Goal: Task Accomplishment & Management: Manage account settings

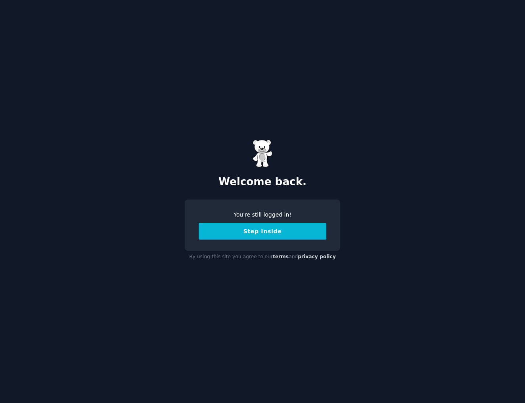
click at [264, 232] on button "Step Inside" at bounding box center [262, 231] width 128 height 17
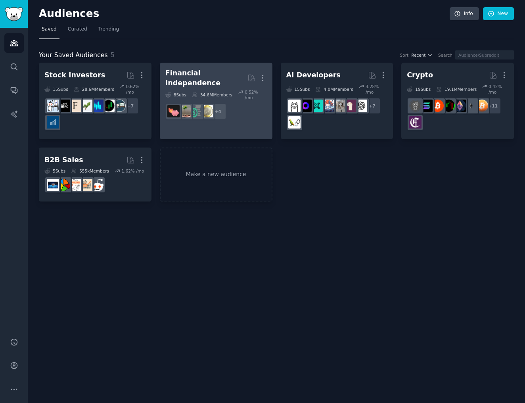
click at [199, 117] on link "Financial Independence More 8 Sub s 34.6M Members 0.52 % /mo + 4" at bounding box center [216, 101] width 113 height 76
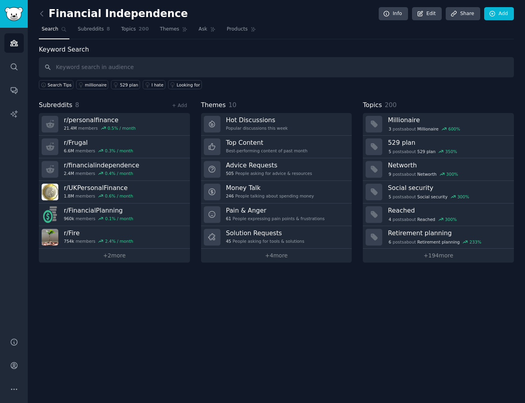
click at [143, 323] on div "Financial Independence Info Edit Share Add Search Subreddits 8 Topics 200 Theme…" at bounding box center [276, 201] width 497 height 403
click at [140, 256] on link "+ 2 more" at bounding box center [114, 255] width 151 height 14
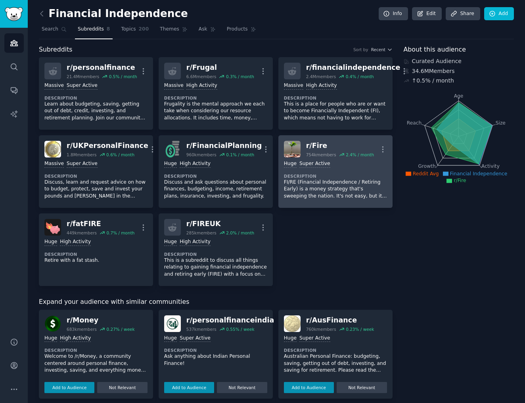
click at [357, 165] on div "100,000 - 1,000,000 members Huge Super Active" at bounding box center [335, 164] width 103 height 8
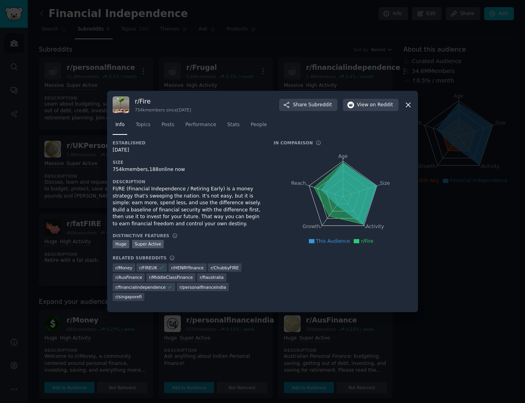
click at [142, 105] on h3 "r/ Fire" at bounding box center [163, 101] width 56 height 8
copy h3 "Fire"
click at [197, 57] on div at bounding box center [262, 201] width 525 height 403
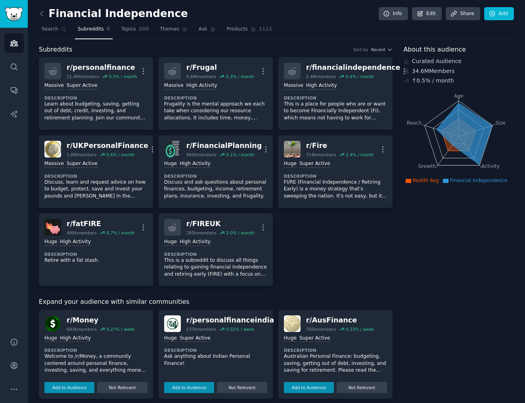
click at [197, 57] on link "r/ Frugal 6.6M members 0.3 % / month More Massive High Activity Description Fru…" at bounding box center [215, 93] width 114 height 72
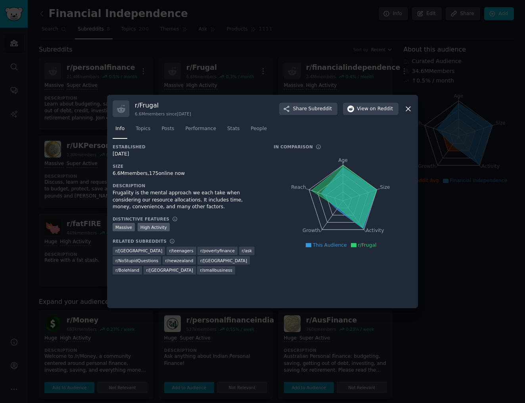
click at [63, 18] on div at bounding box center [262, 201] width 525 height 403
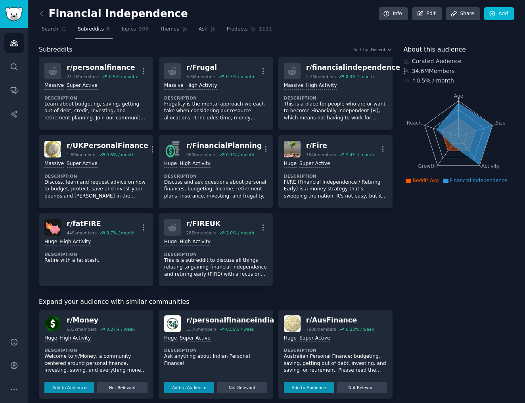
click at [38, 15] on div "Financial Independence Info Edit Share Add Search Subreddits 8 Topics 200 Theme…" at bounding box center [276, 346] width 497 height 692
click at [41, 15] on icon at bounding box center [42, 14] width 8 height 8
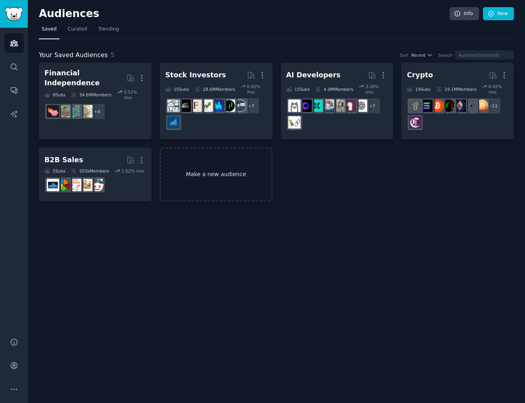
click at [206, 160] on link "Make a new audience" at bounding box center [216, 174] width 113 height 54
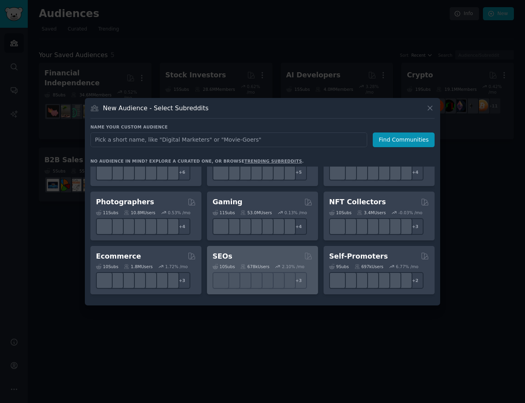
scroll to position [246, 0]
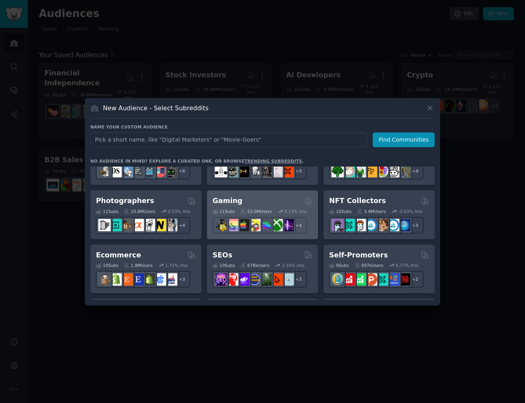
click at [234, 197] on h2 "Gaming" at bounding box center [227, 201] width 30 height 10
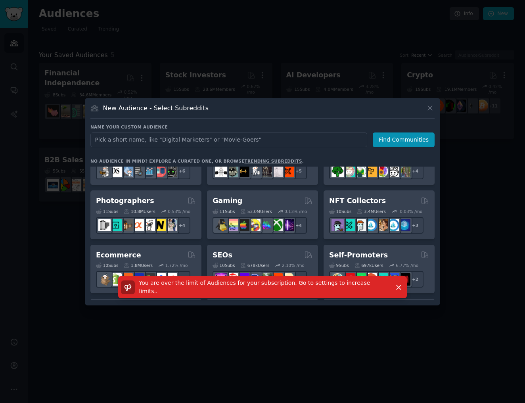
click at [266, 77] on div at bounding box center [262, 201] width 525 height 403
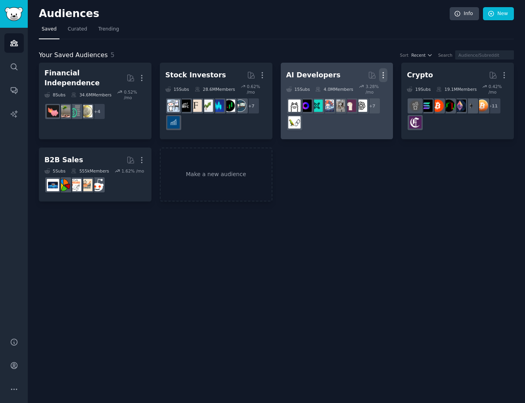
click at [383, 74] on icon "button" at bounding box center [383, 75] width 8 height 8
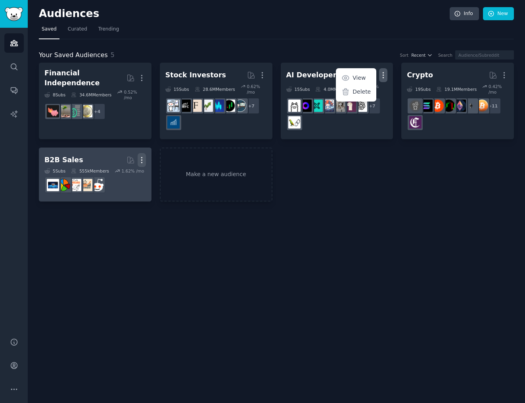
click at [142, 158] on icon "button" at bounding box center [141, 160] width 8 height 8
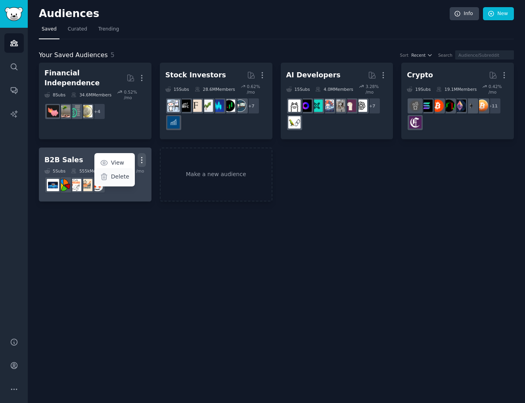
click at [121, 177] on p "Delete" at bounding box center [120, 176] width 18 height 8
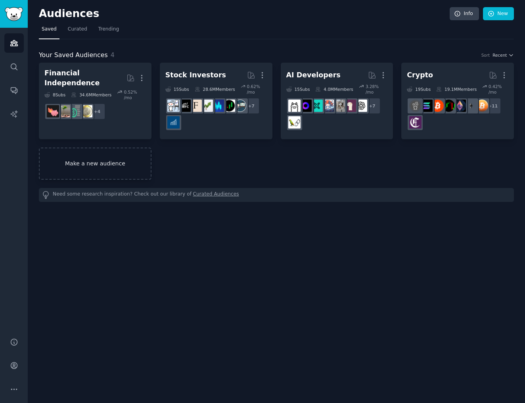
click at [114, 157] on link "Make a new audience" at bounding box center [95, 163] width 113 height 32
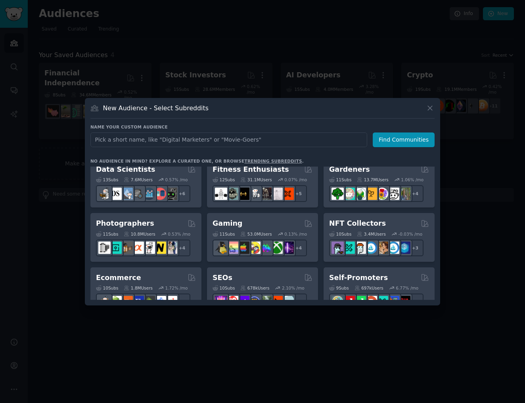
scroll to position [221, 0]
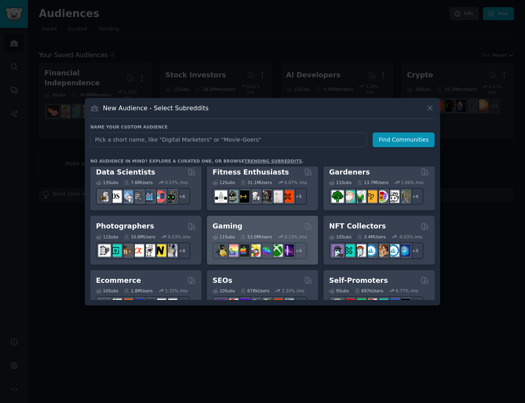
click at [256, 224] on div "Gaming" at bounding box center [262, 226] width 100 height 10
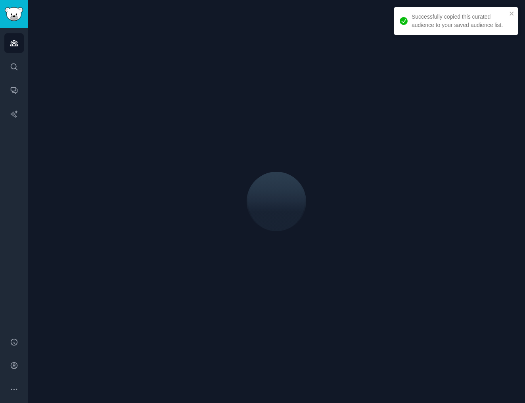
click at [350, 48] on div at bounding box center [276, 201] width 475 height 380
